Goal: Information Seeking & Learning: Learn about a topic

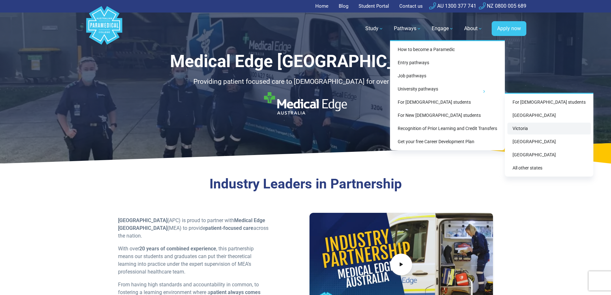
click at [528, 127] on link "Victoria" at bounding box center [548, 128] width 83 height 12
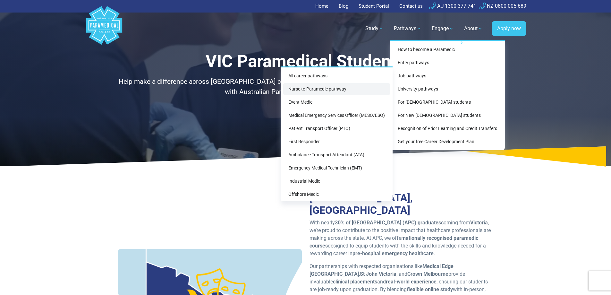
click at [362, 85] on link "Nurse to Paramedic pathway" at bounding box center [336, 89] width 107 height 12
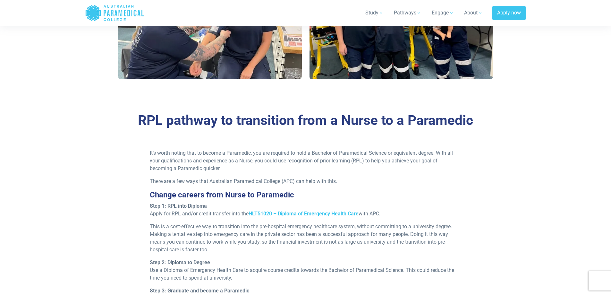
scroll to position [320, 0]
